Goal: Find specific page/section: Find specific page/section

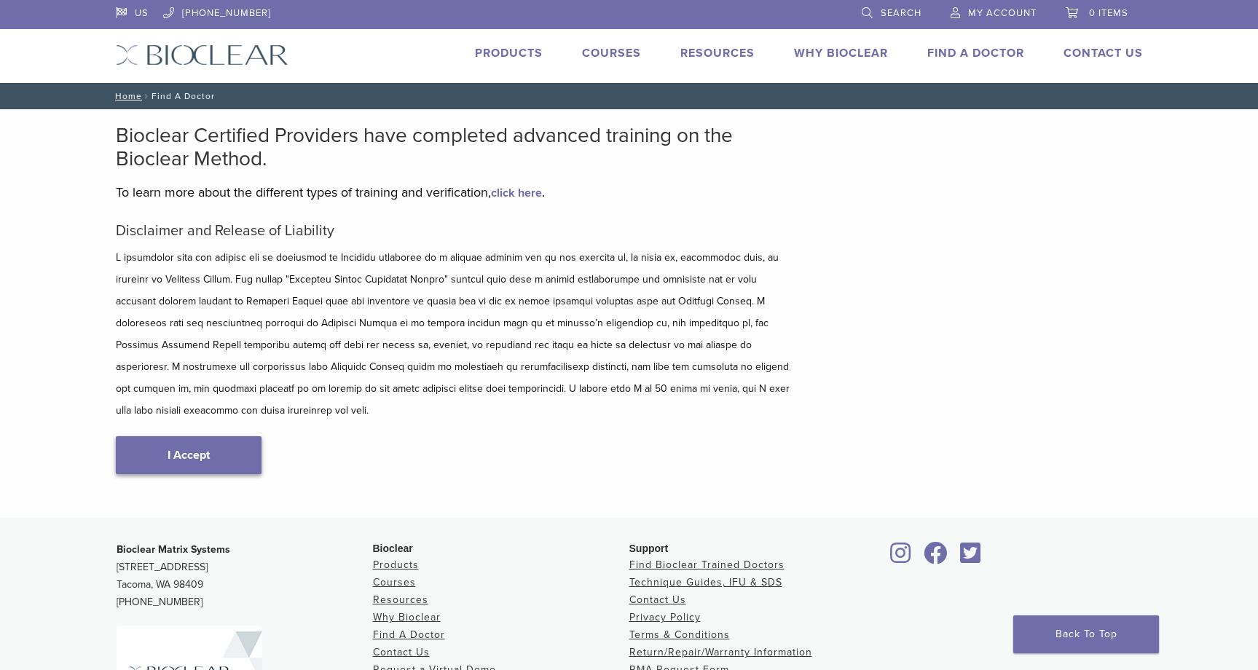
click at [233, 436] on link "I Accept" at bounding box center [189, 455] width 146 height 38
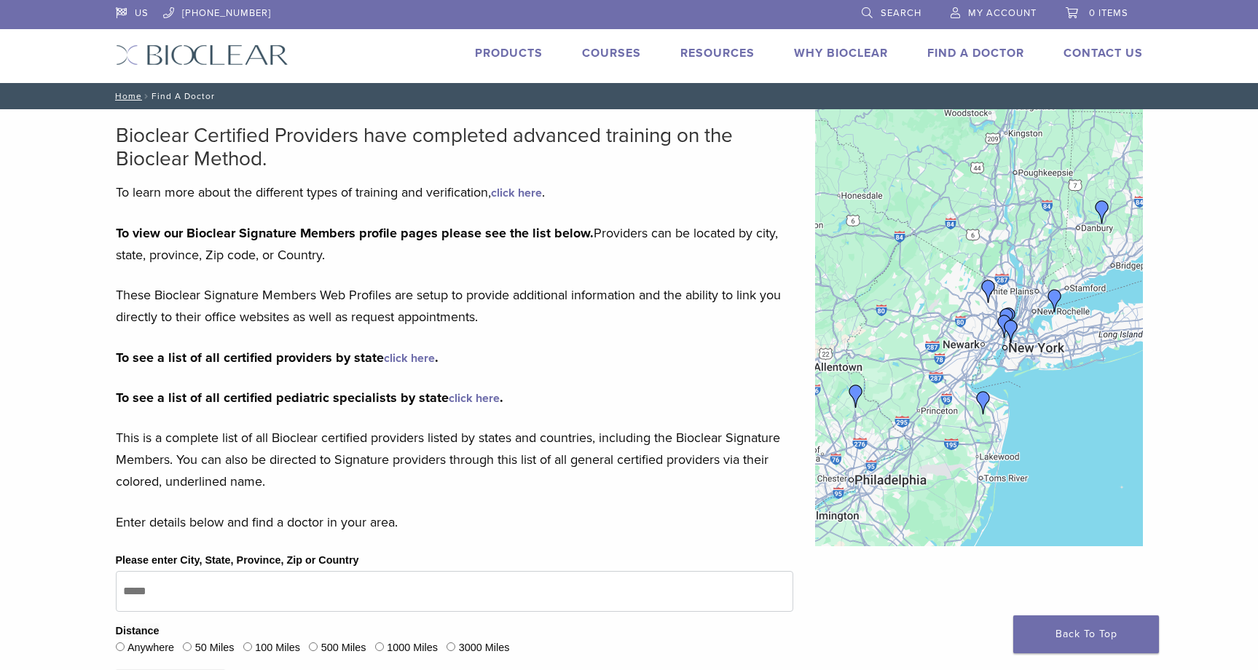
scroll to position [120, 0]
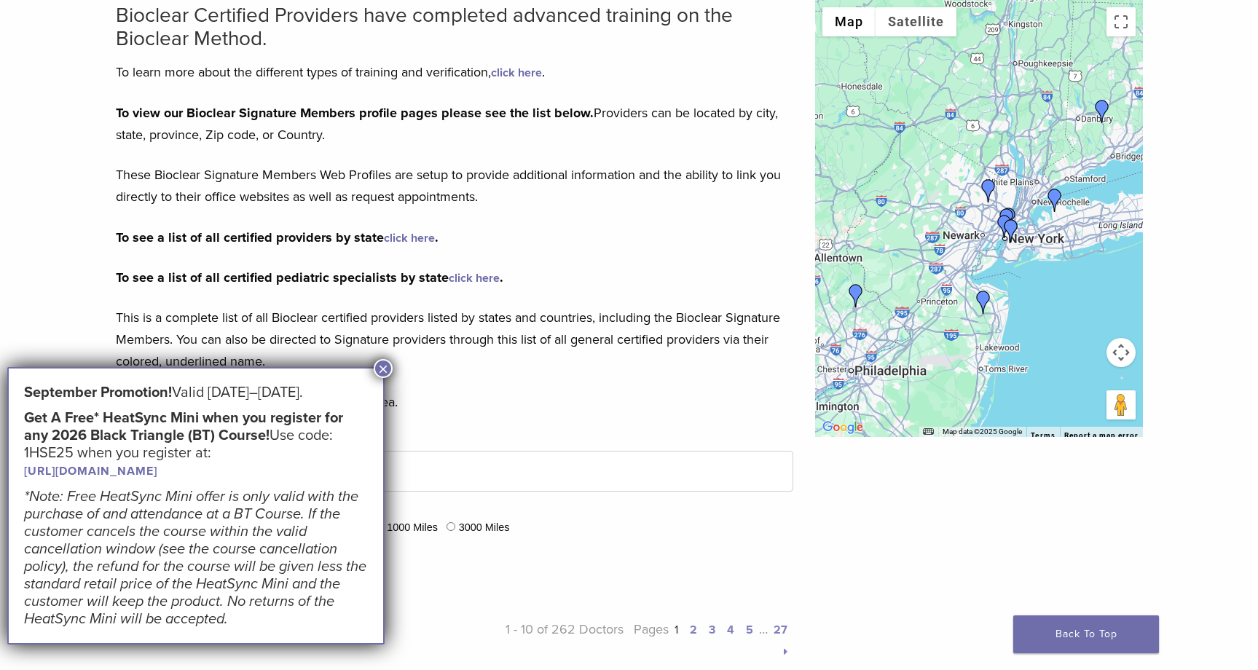
click at [157, 471] on link "[URL][DOMAIN_NAME]" at bounding box center [90, 471] width 133 height 15
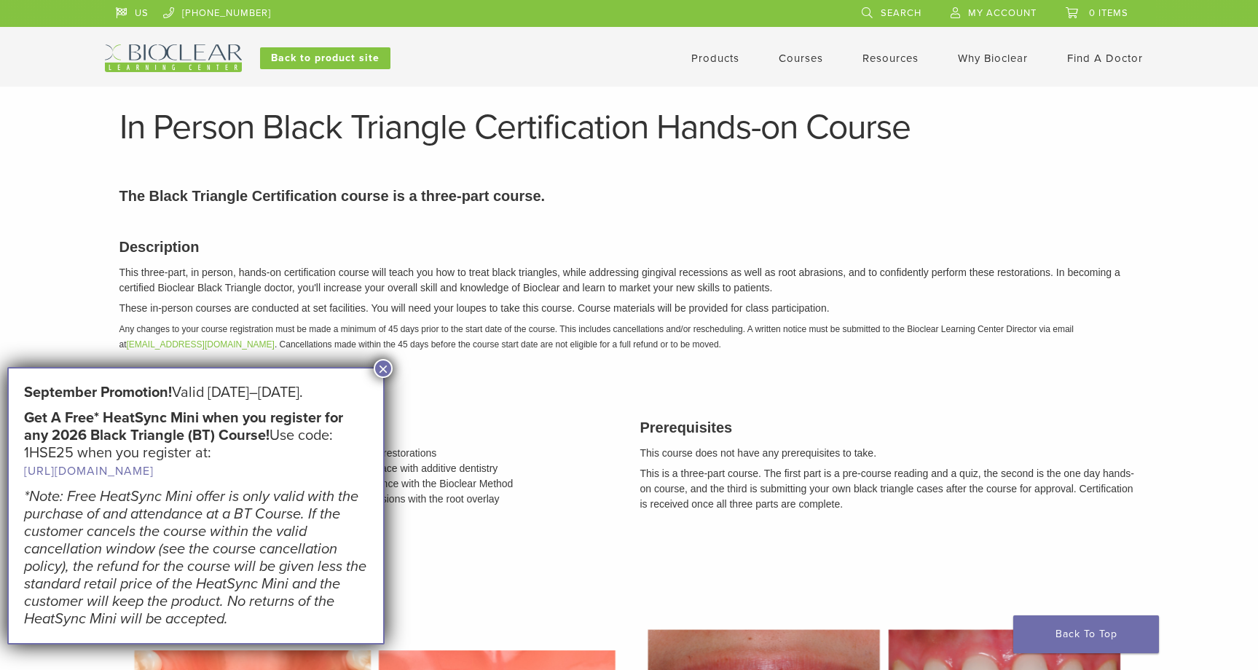
click at [374, 355] on div "Description This three-part, in person, hands-on certification course will teac…" at bounding box center [630, 293] width 1042 height 150
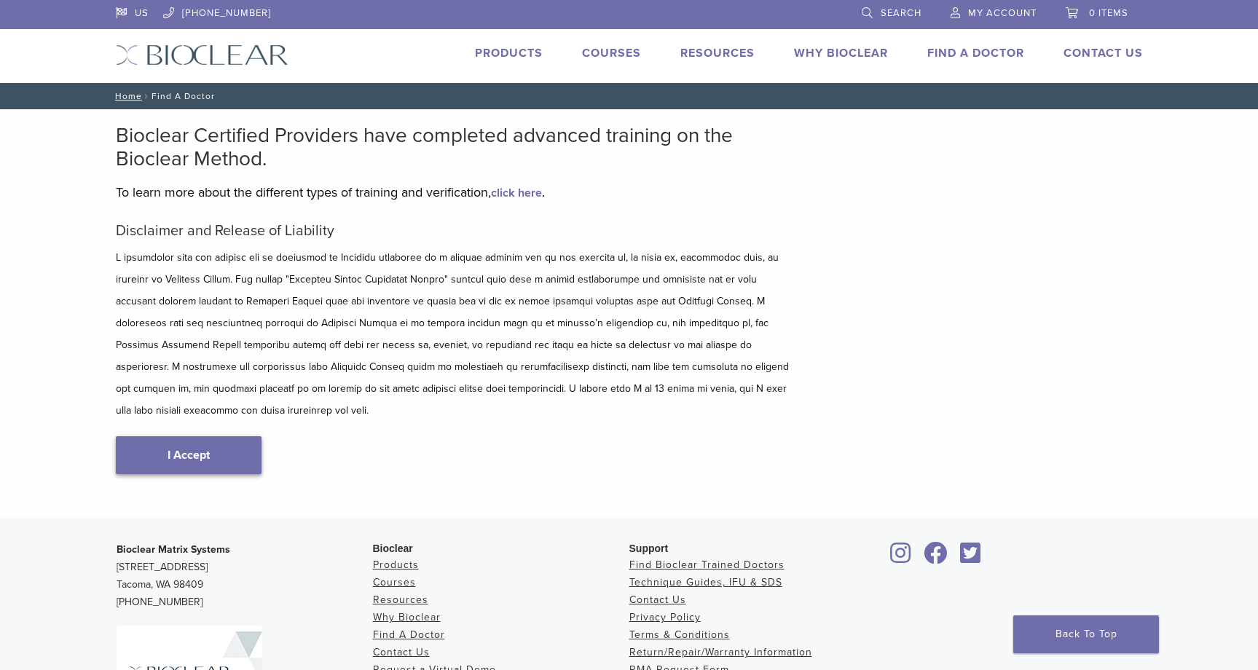
click at [213, 438] on link "I Accept" at bounding box center [189, 455] width 146 height 38
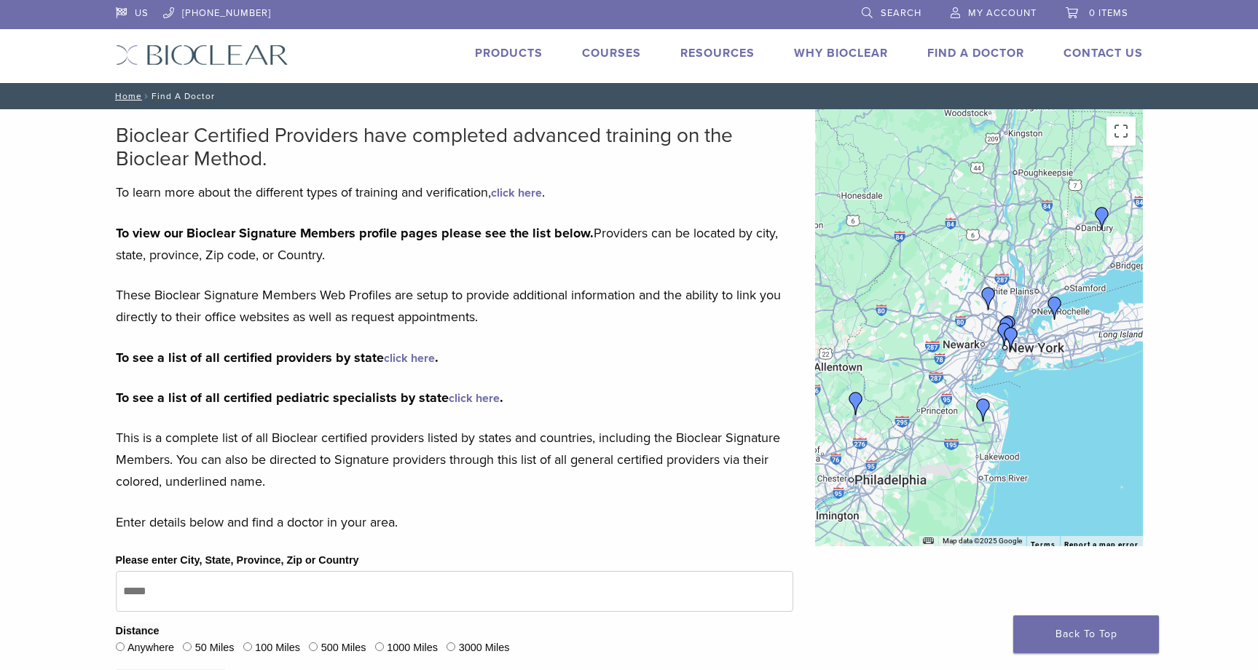
scroll to position [15, 0]
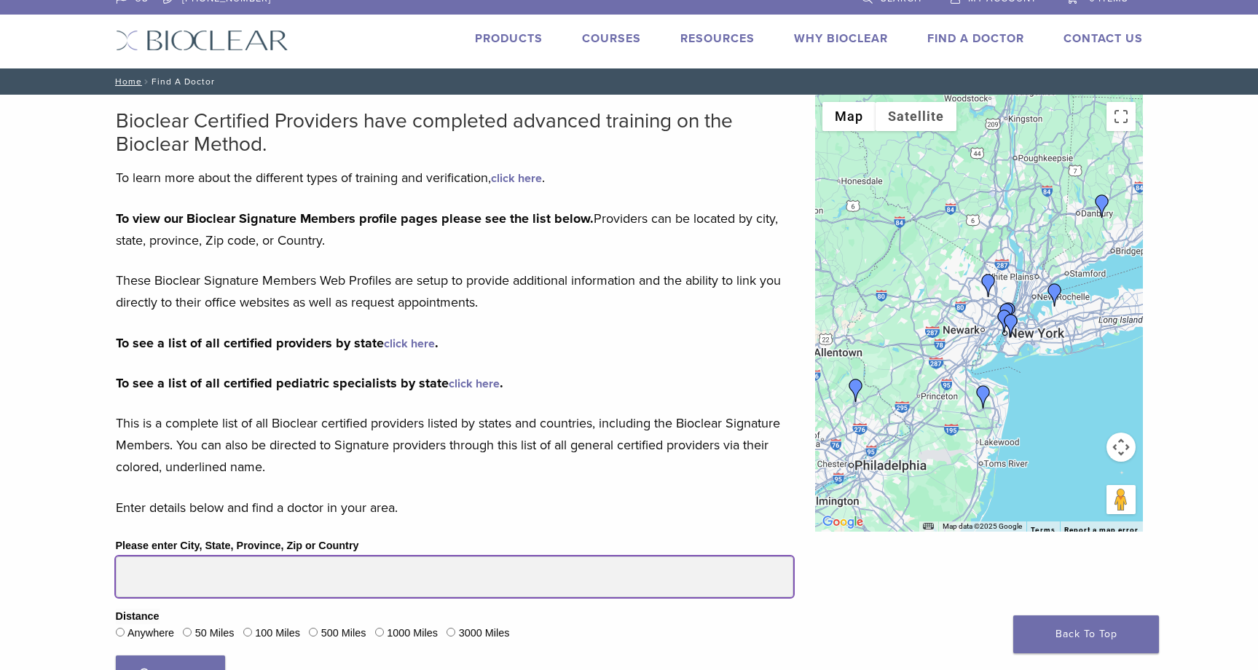
click at [241, 583] on input "Please enter City, State, Province, Zip or Country" at bounding box center [454, 577] width 677 height 41
paste input "*****"
type input "*****"
click at [170, 669] on button "Search" at bounding box center [170, 675] width 109 height 38
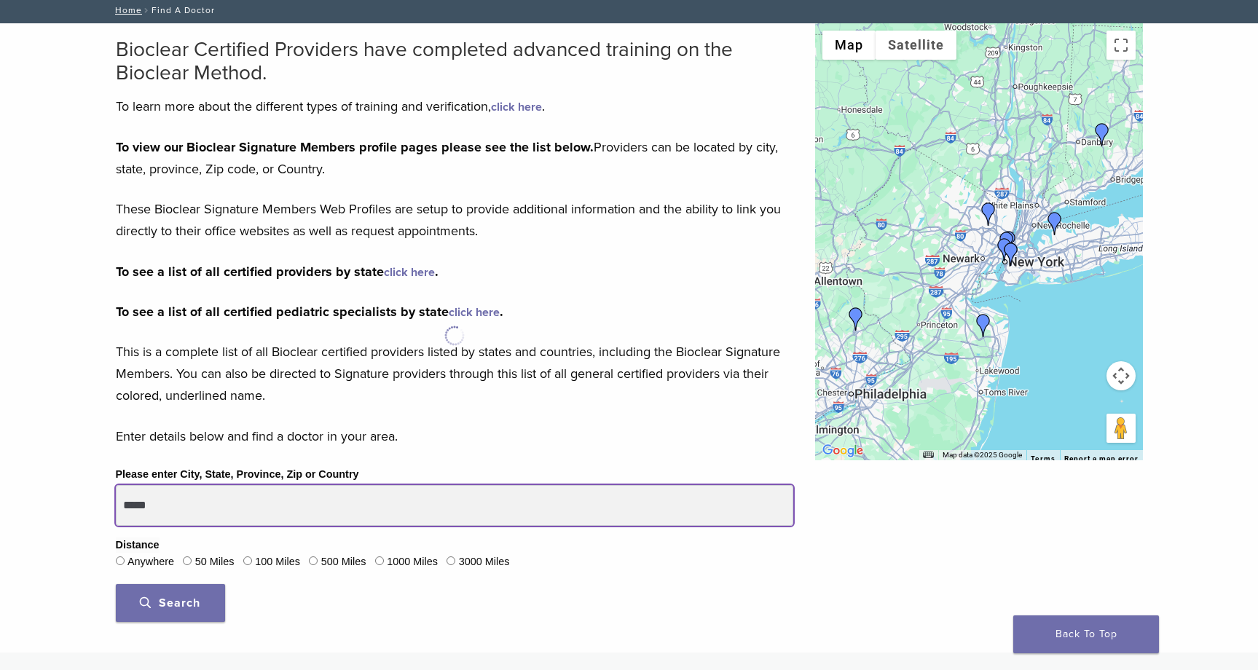
scroll to position [217, 0]
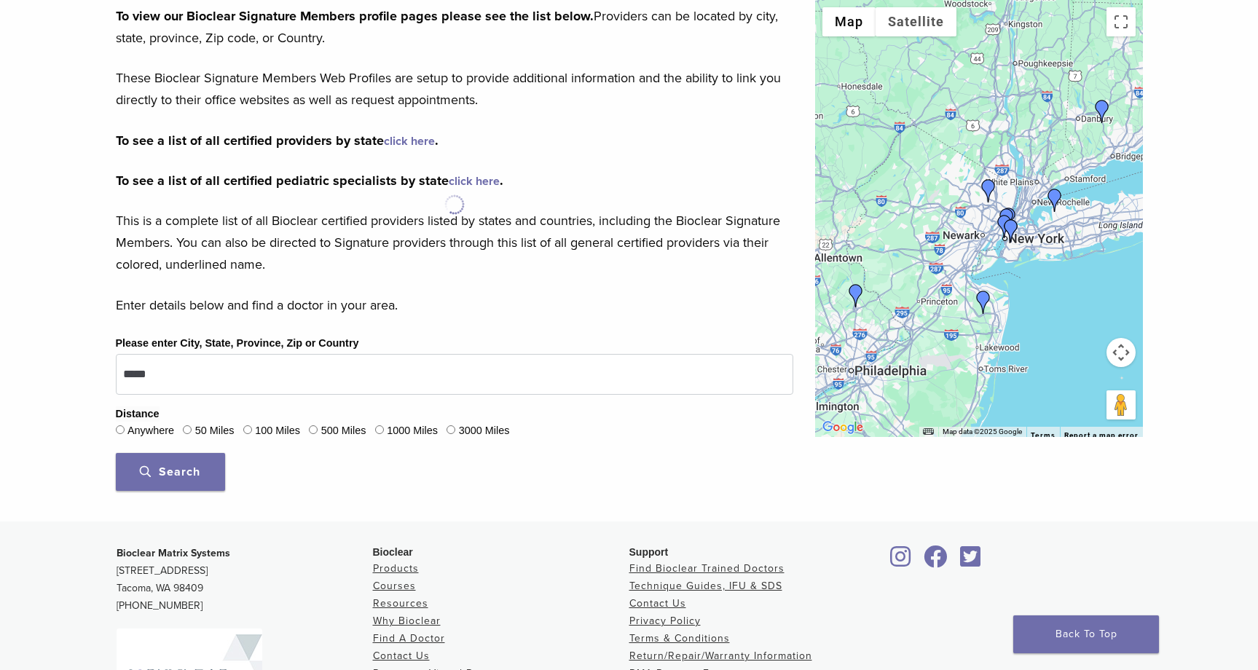
click at [182, 471] on span "Search" at bounding box center [170, 472] width 60 height 15
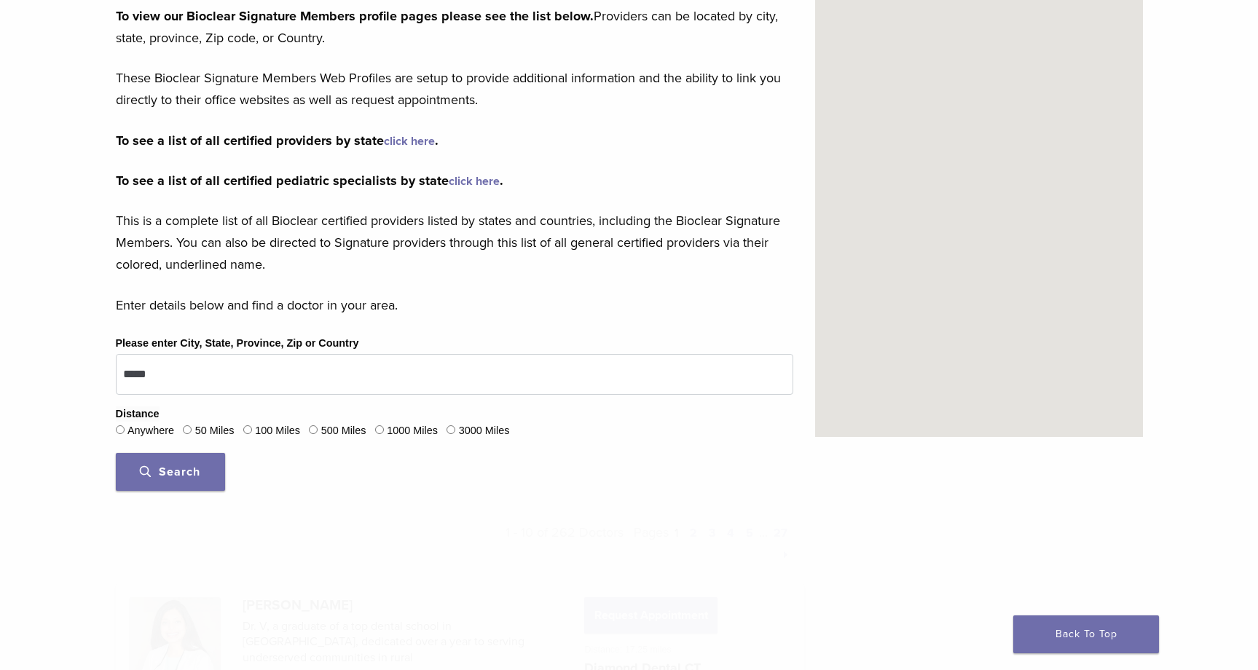
click at [150, 467] on span "Search" at bounding box center [170, 472] width 60 height 15
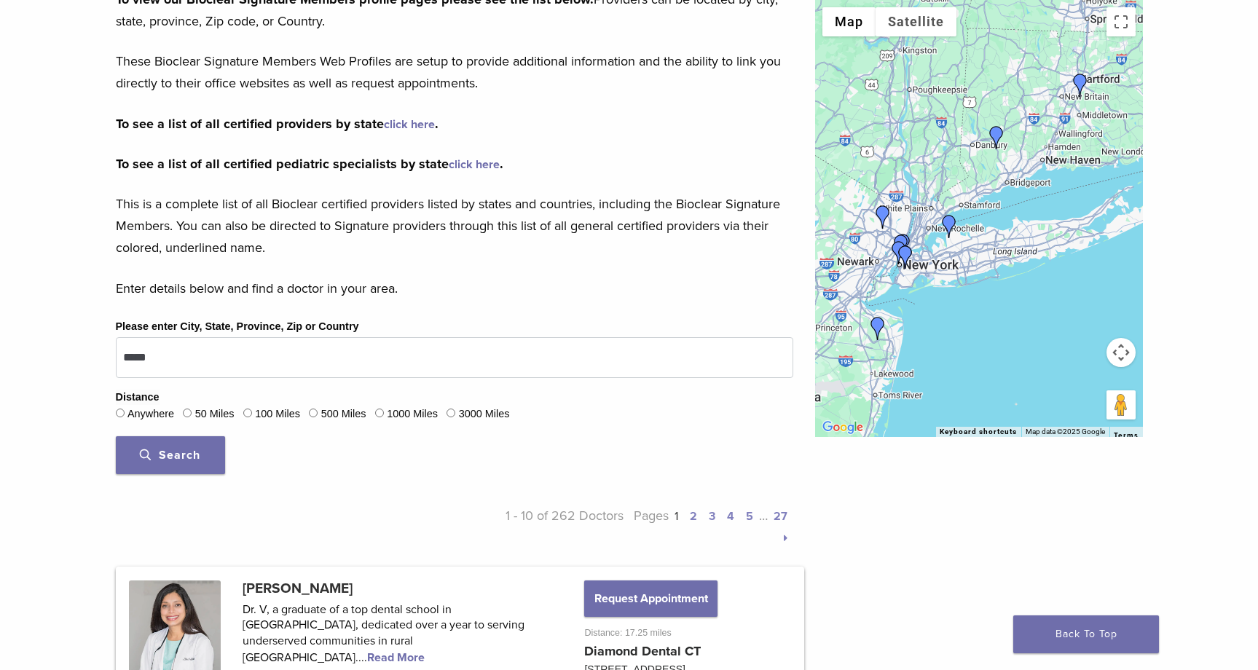
scroll to position [237, 0]
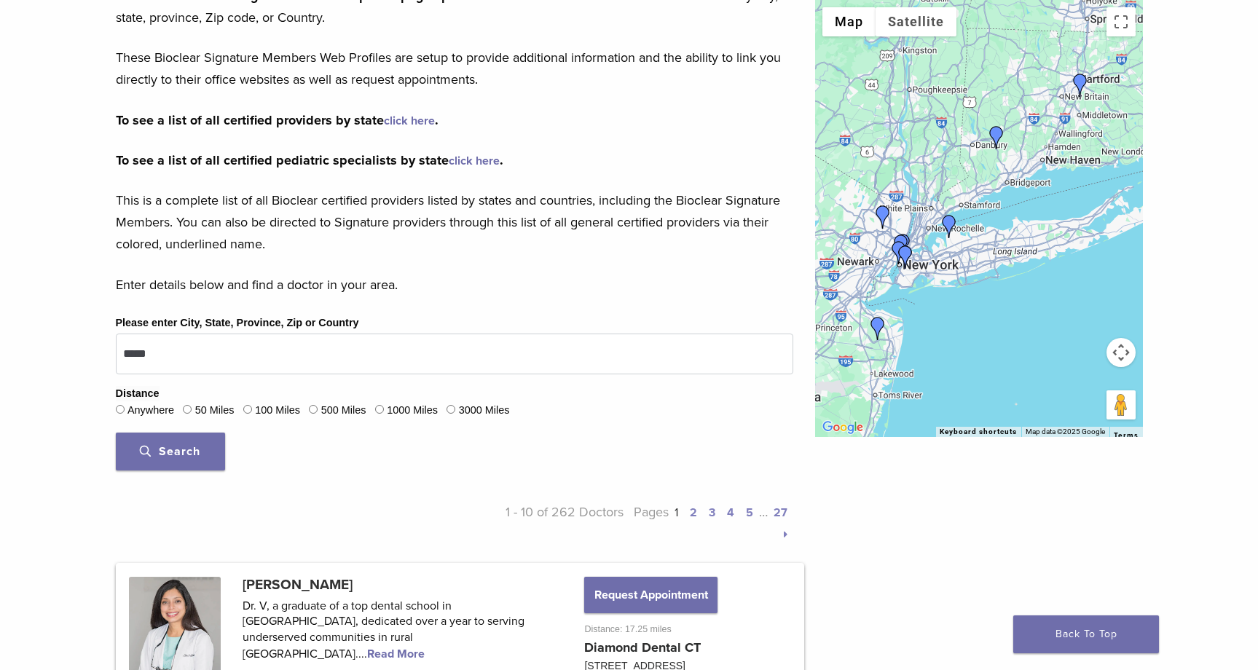
click at [172, 447] on span "Search" at bounding box center [170, 451] width 60 height 15
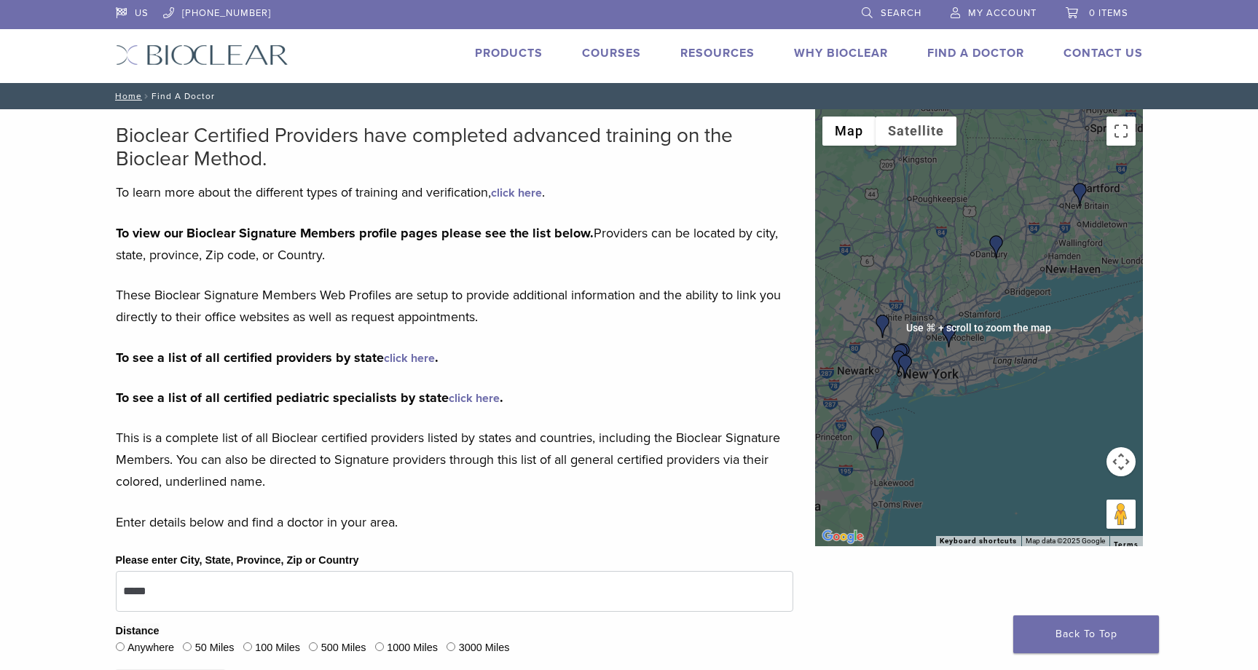
scroll to position [0, 0]
